Goal: Task Accomplishment & Management: Use online tool/utility

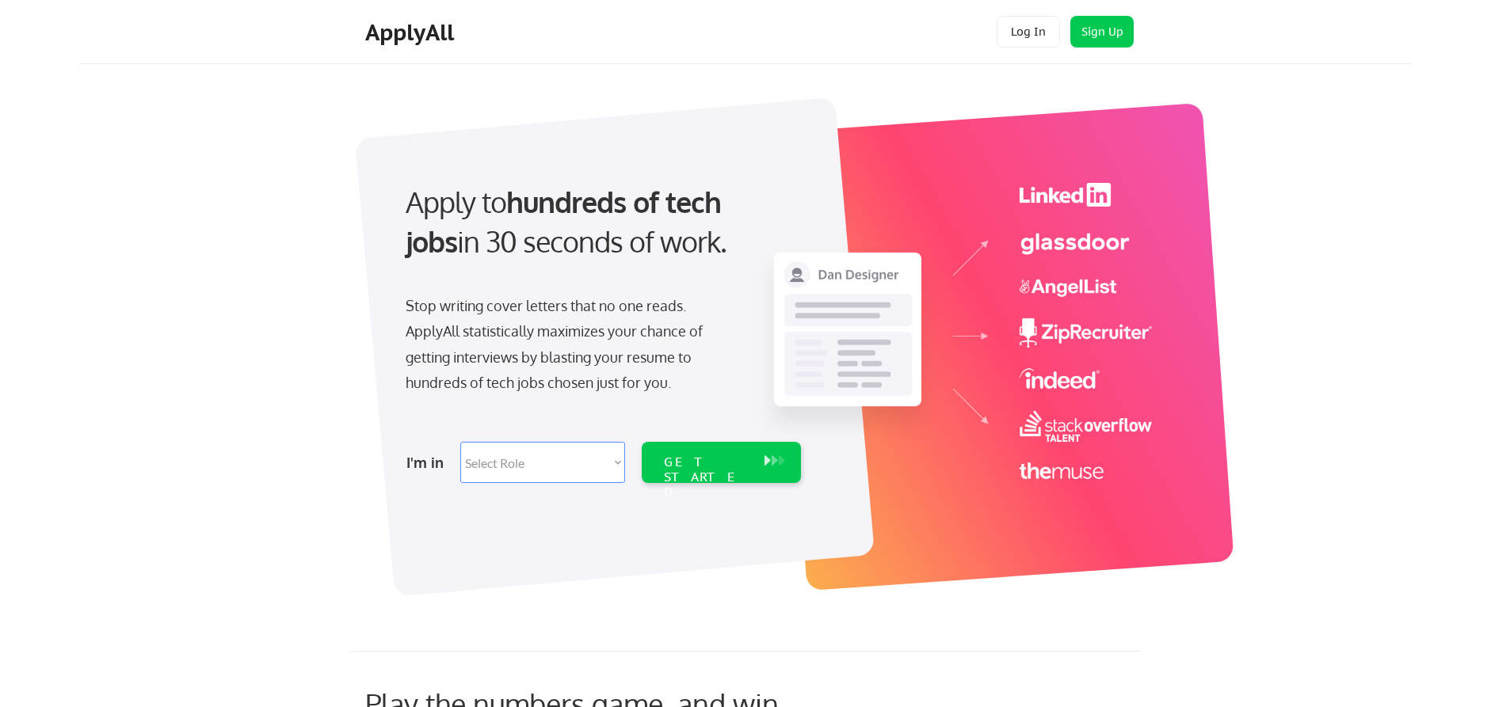
click at [529, 467] on select "Select Role Software Engineering Product Management Customer Success Sales UI/U…" at bounding box center [542, 462] width 165 height 41
select select ""engineering""
click at [460, 442] on select "Select Role Software Engineering Product Management Customer Success Sales UI/U…" at bounding box center [542, 462] width 165 height 41
select select ""engineering""
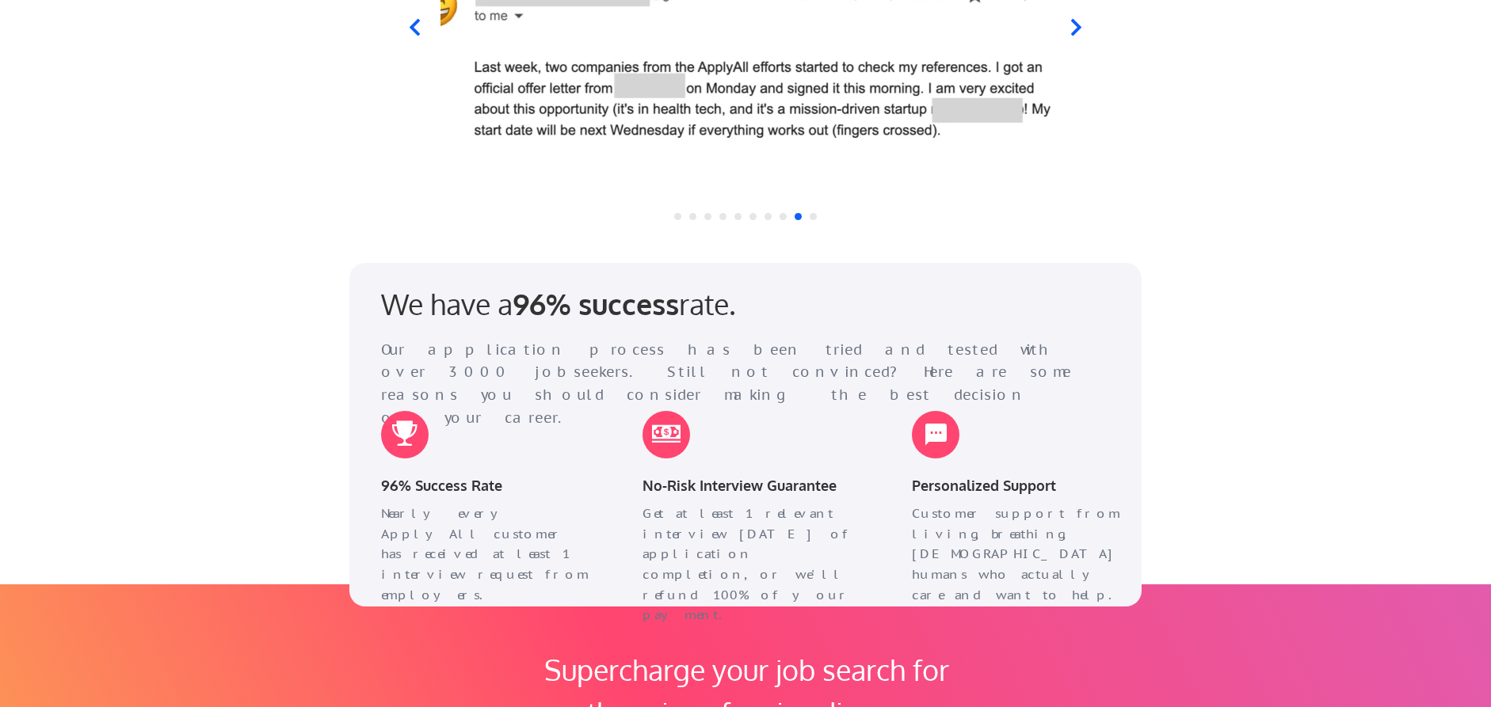
scroll to position [1453, 0]
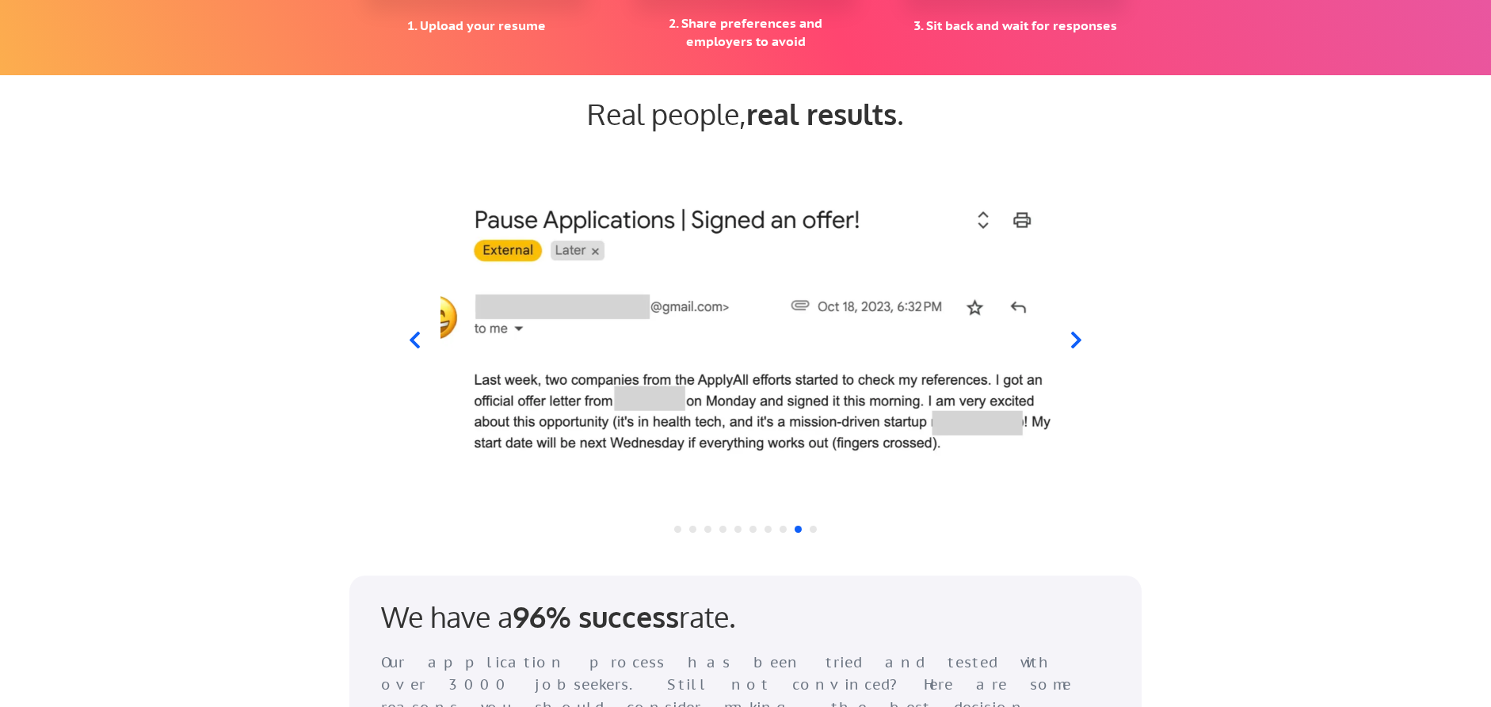
click at [1079, 345] on icon at bounding box center [1076, 340] width 20 height 20
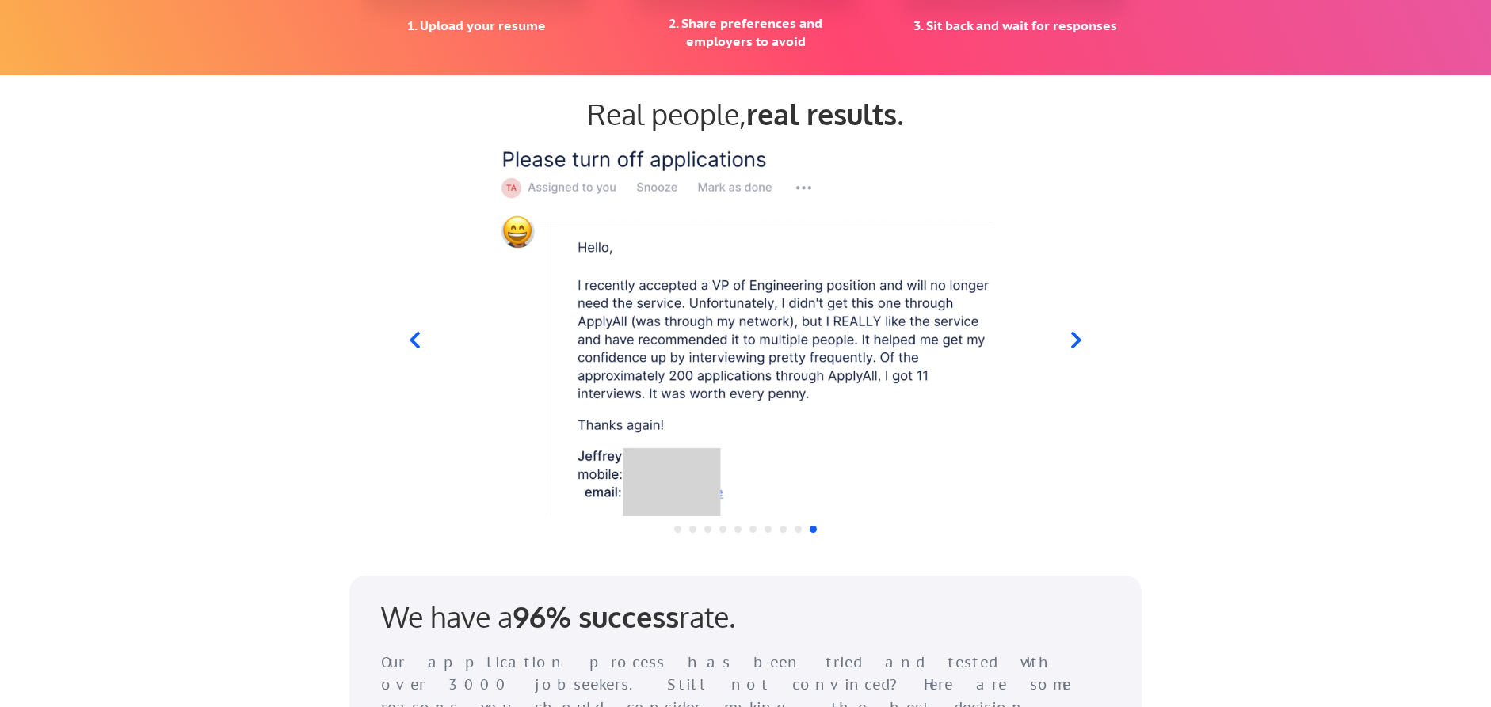
click at [1079, 345] on icon at bounding box center [1076, 340] width 20 height 20
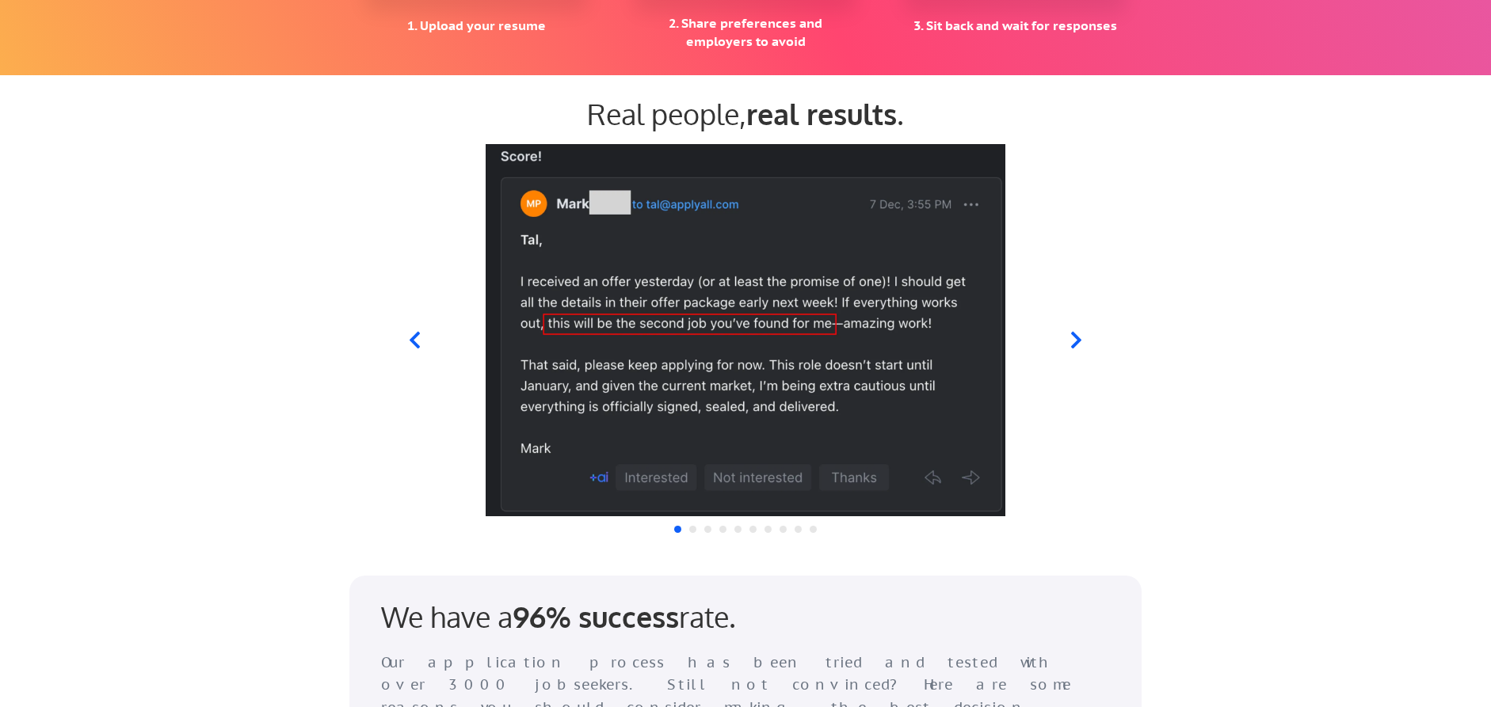
click at [1079, 345] on icon at bounding box center [1076, 340] width 20 height 20
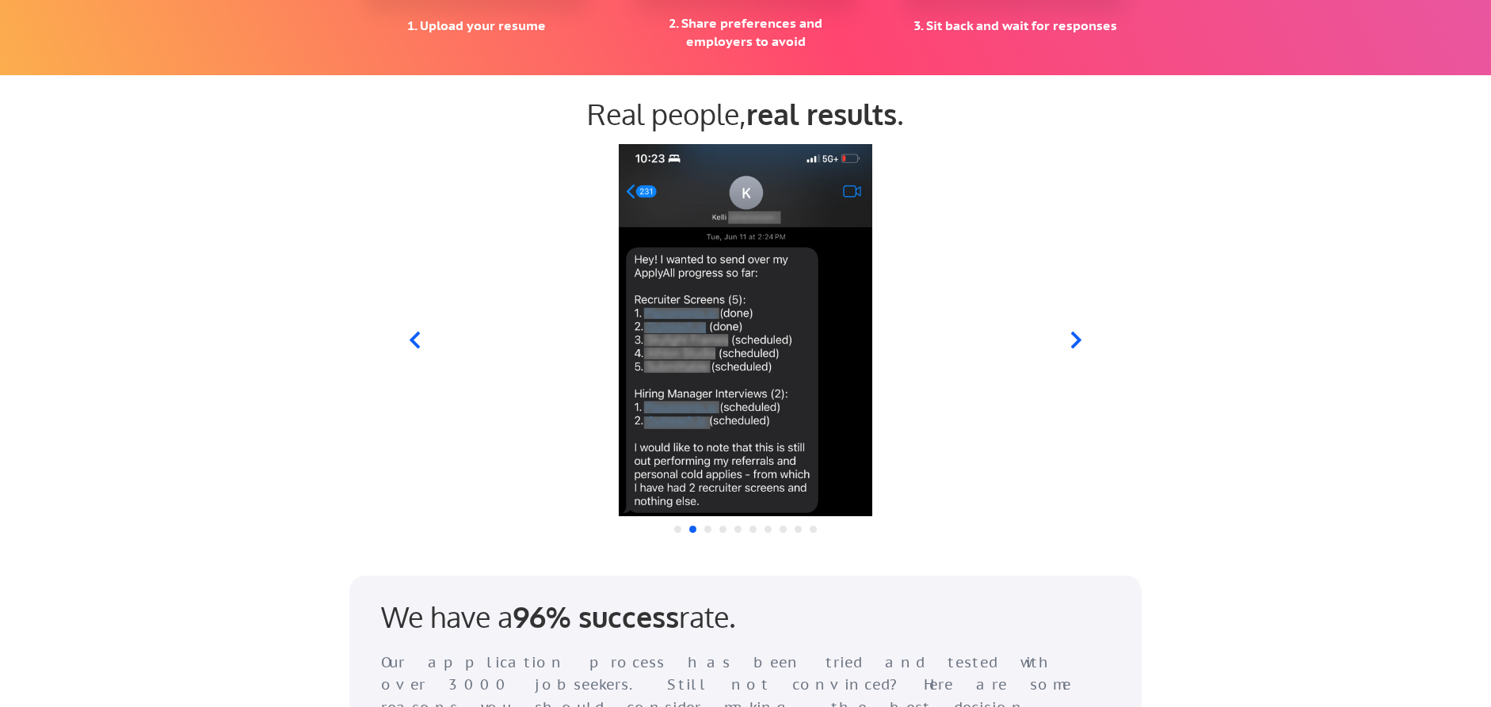
click at [709, 154] on img at bounding box center [745, 330] width 610 height 372
click at [1069, 341] on icon at bounding box center [1076, 340] width 20 height 20
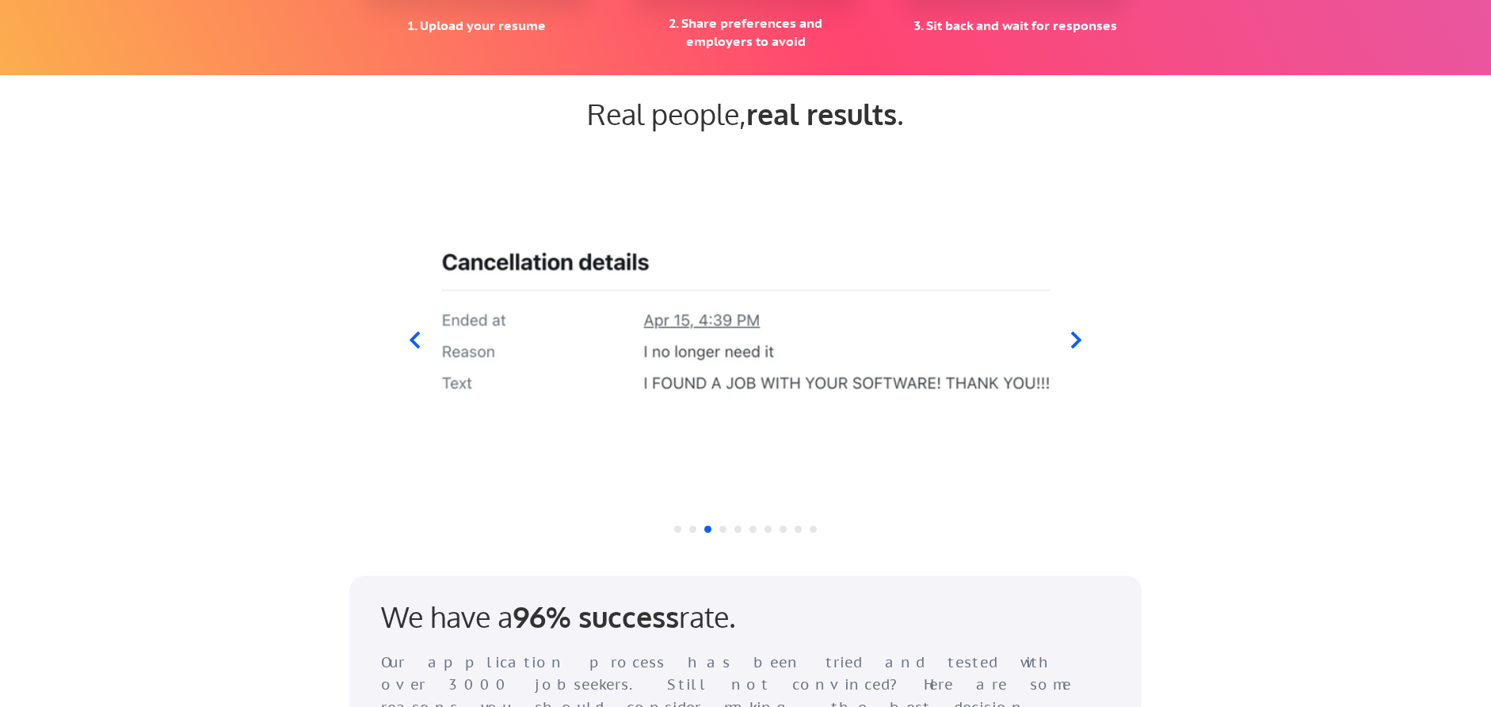
click at [1069, 341] on icon at bounding box center [1076, 340] width 20 height 20
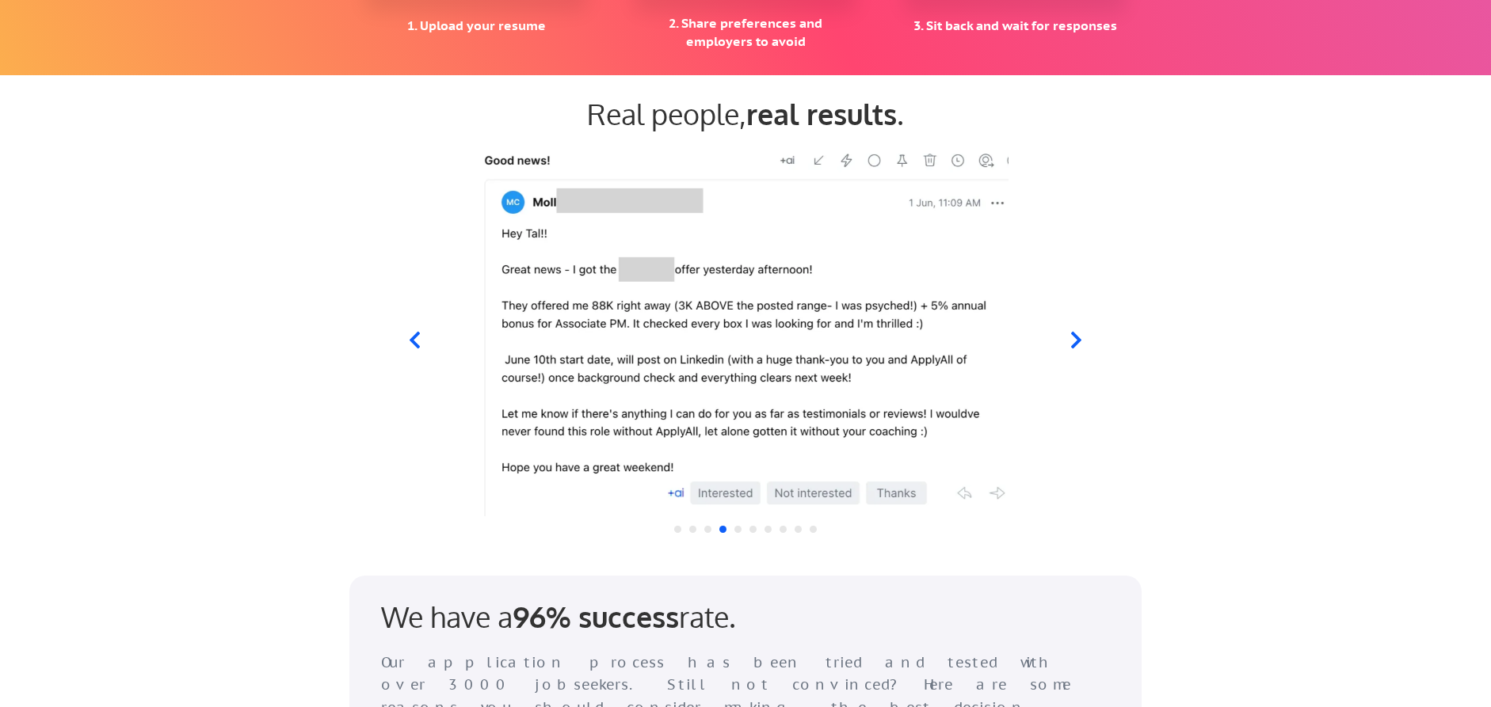
click at [1071, 341] on icon at bounding box center [1076, 340] width 20 height 20
click at [1070, 341] on icon at bounding box center [1076, 340] width 20 height 20
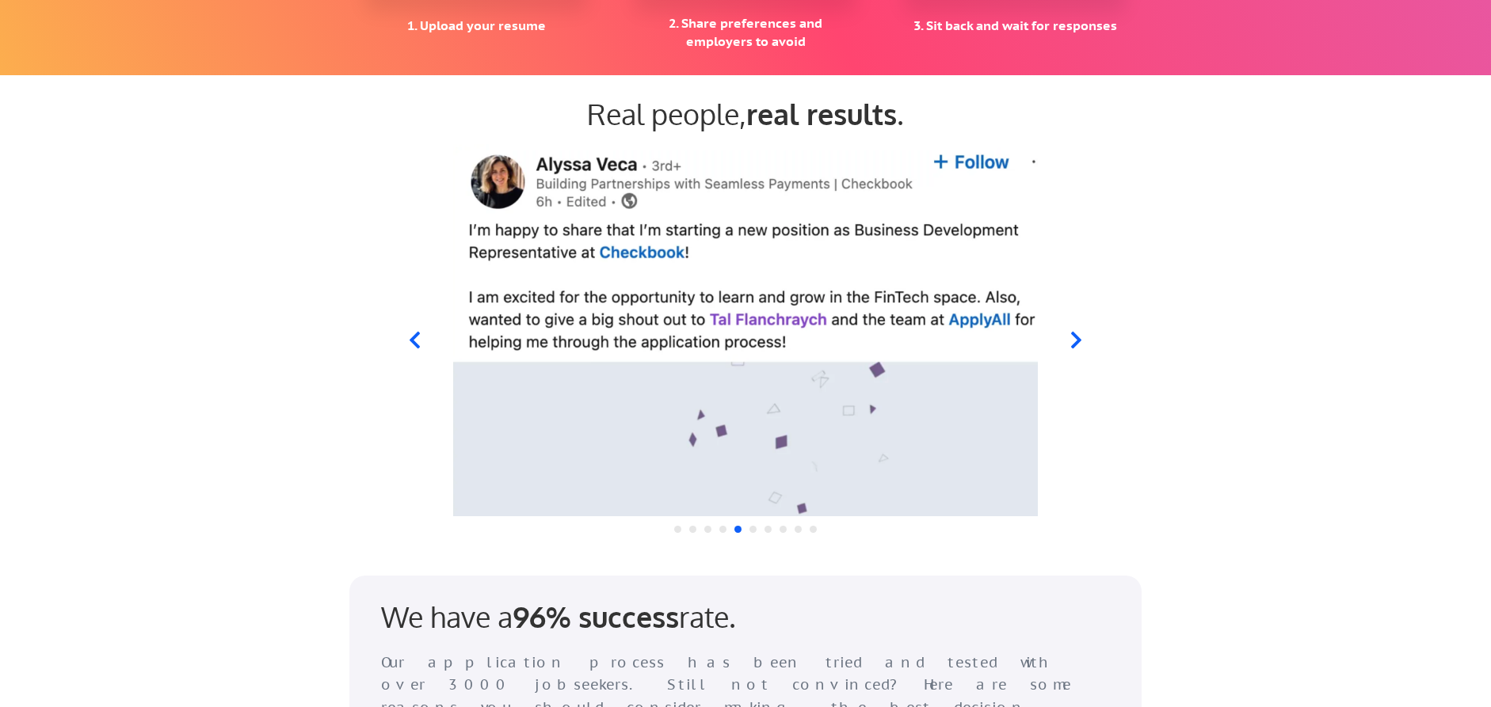
click at [1070, 341] on icon at bounding box center [1076, 340] width 20 height 20
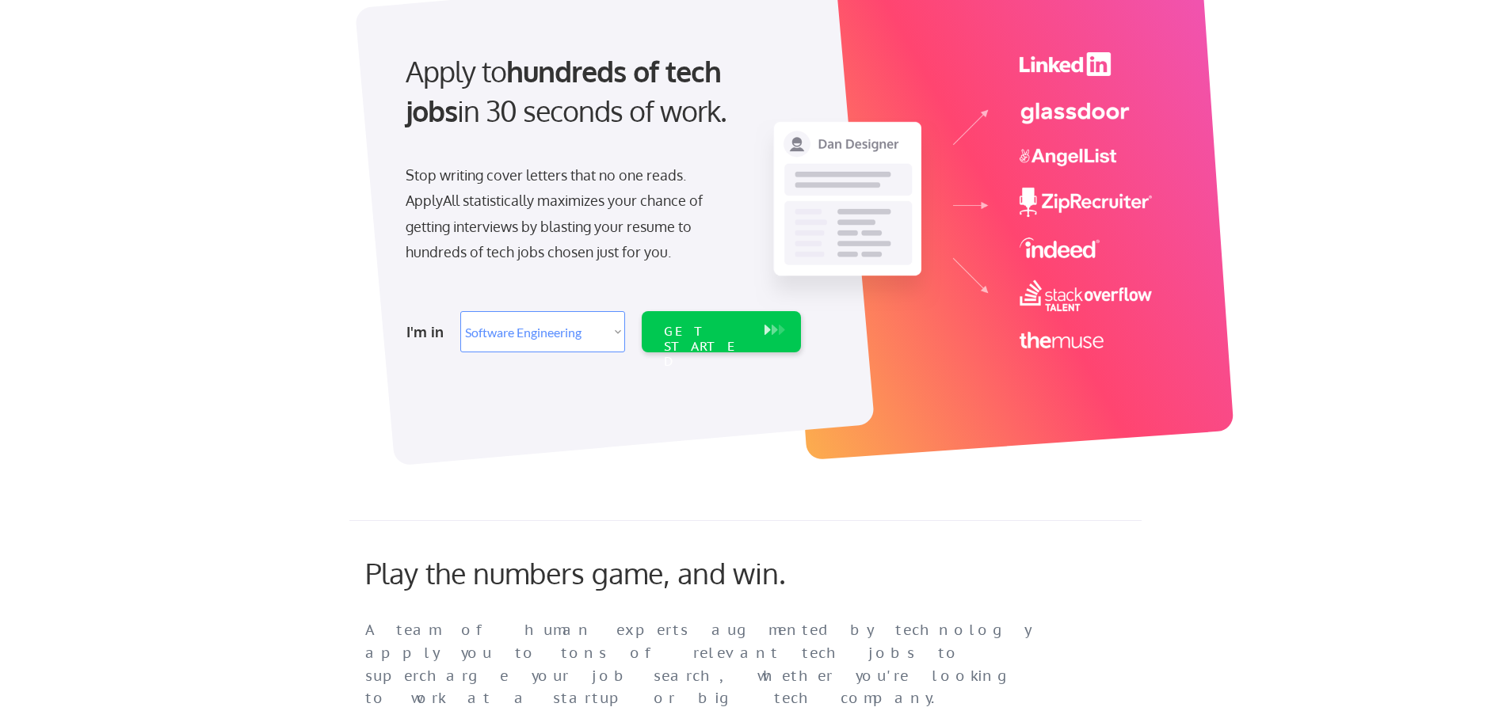
scroll to position [0, 0]
